Goal: Task Accomplishment & Management: Manage account settings

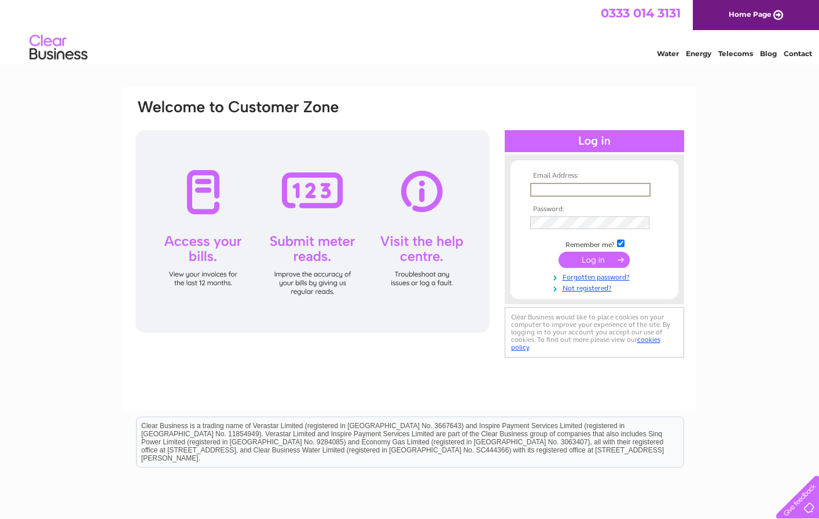
click at [570, 188] on input "text" at bounding box center [590, 190] width 120 height 14
type input "stewart.wood@btinternet.com"
click at [583, 261] on input "submit" at bounding box center [594, 259] width 71 height 16
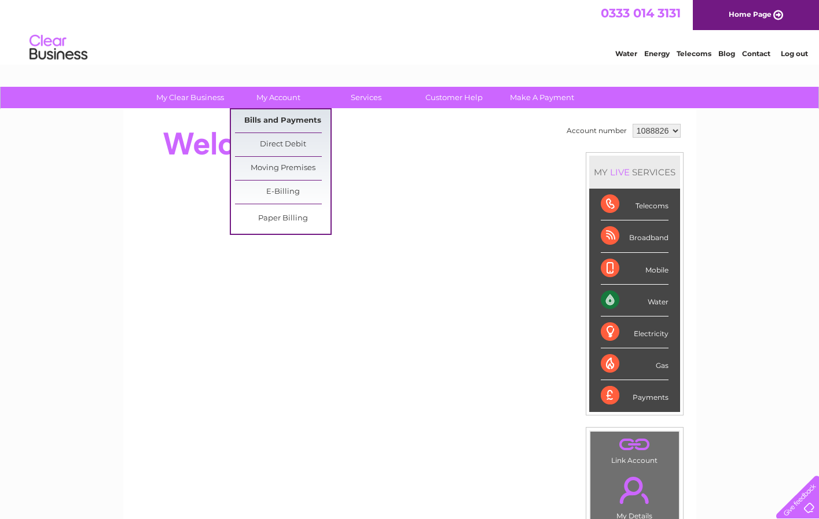
click at [271, 118] on link "Bills and Payments" at bounding box center [283, 120] width 96 height 23
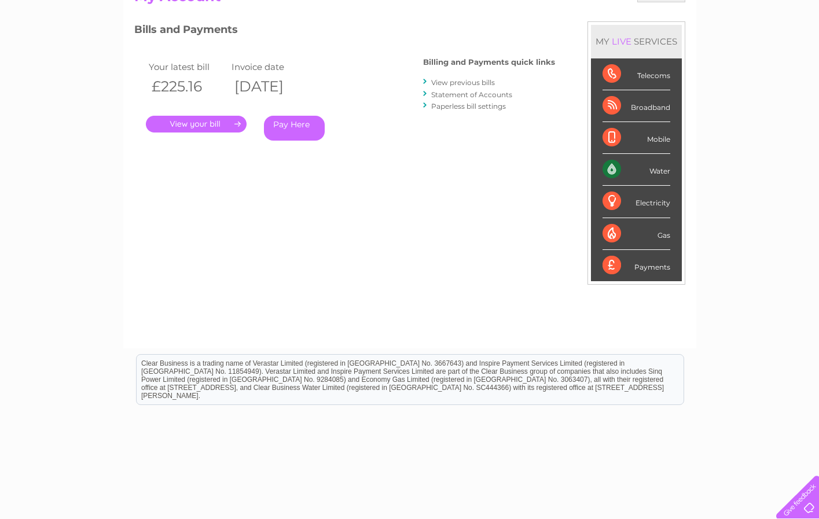
scroll to position [116, 0]
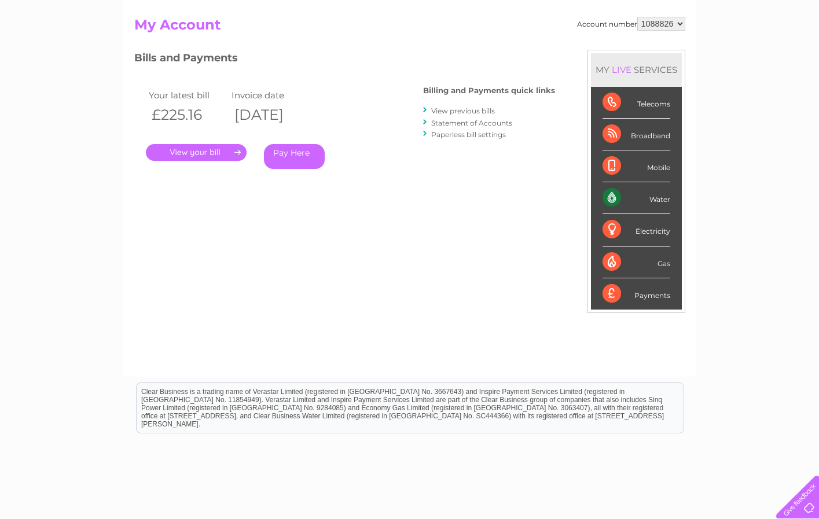
click at [182, 151] on link "." at bounding box center [196, 152] width 101 height 17
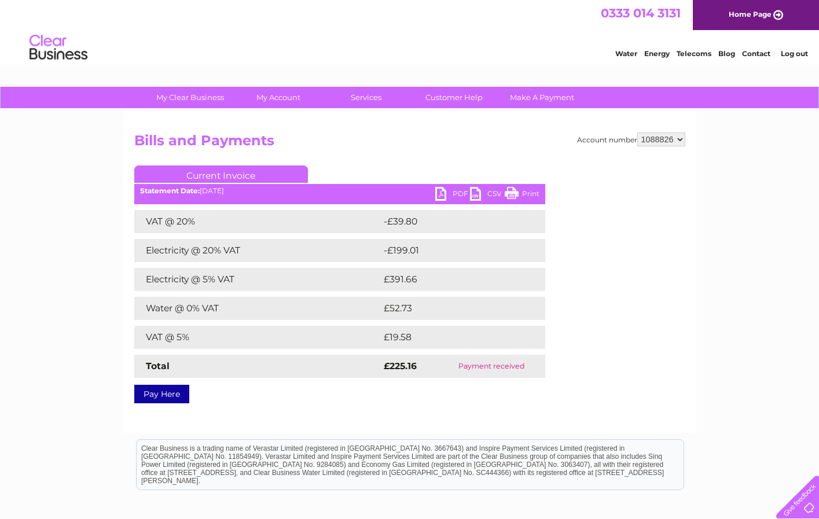
click at [439, 190] on link "PDF" at bounding box center [452, 195] width 35 height 17
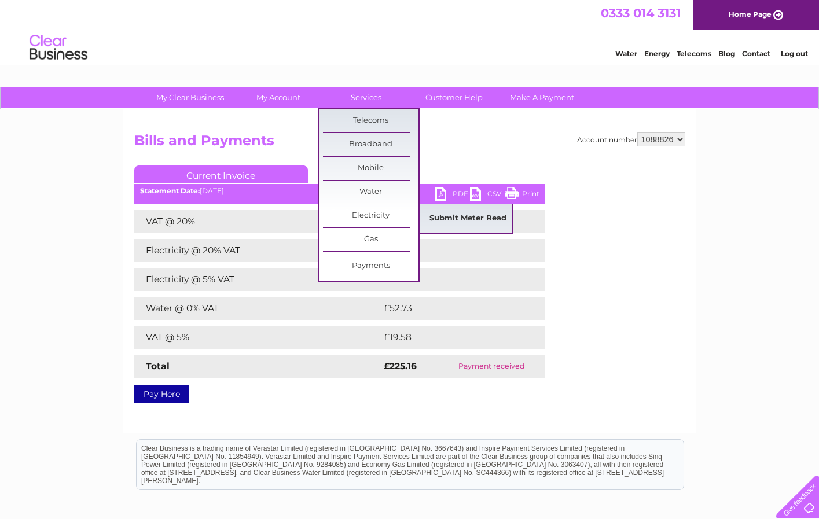
click at [469, 216] on link "Submit Meter Read" at bounding box center [468, 218] width 96 height 23
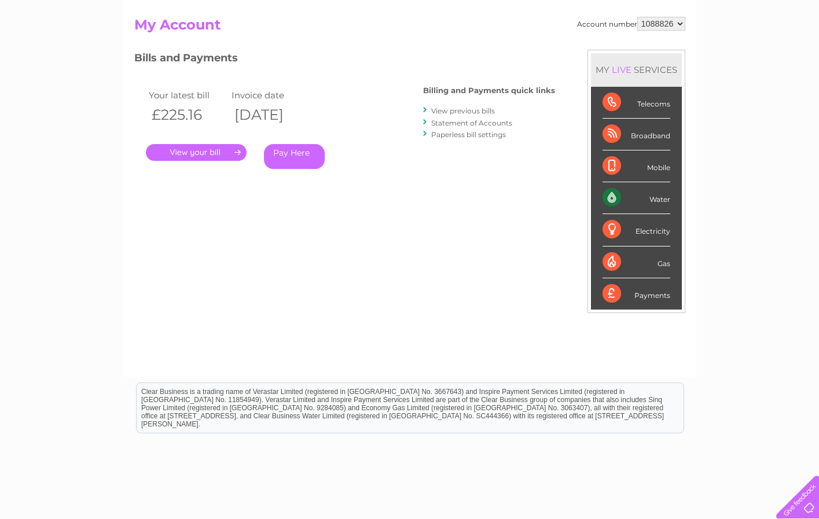
scroll to position [116, 0]
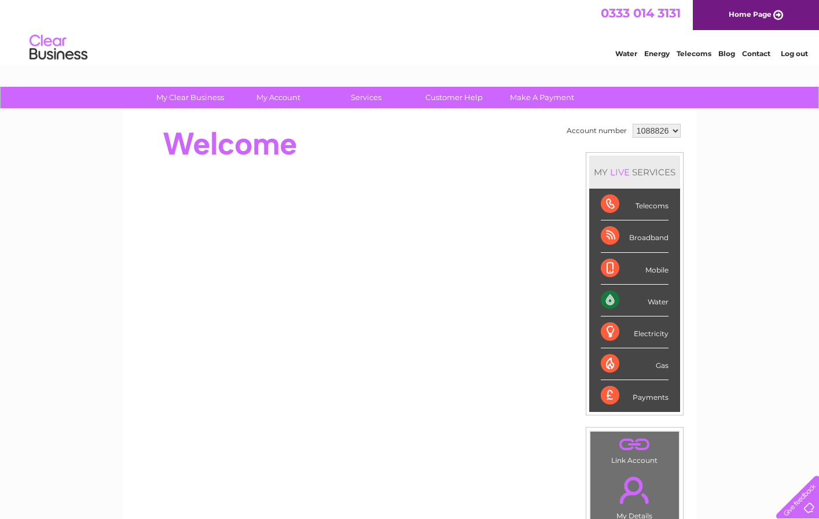
click at [797, 53] on link "Log out" at bounding box center [794, 53] width 27 height 9
